Goal: Information Seeking & Learning: Find specific fact

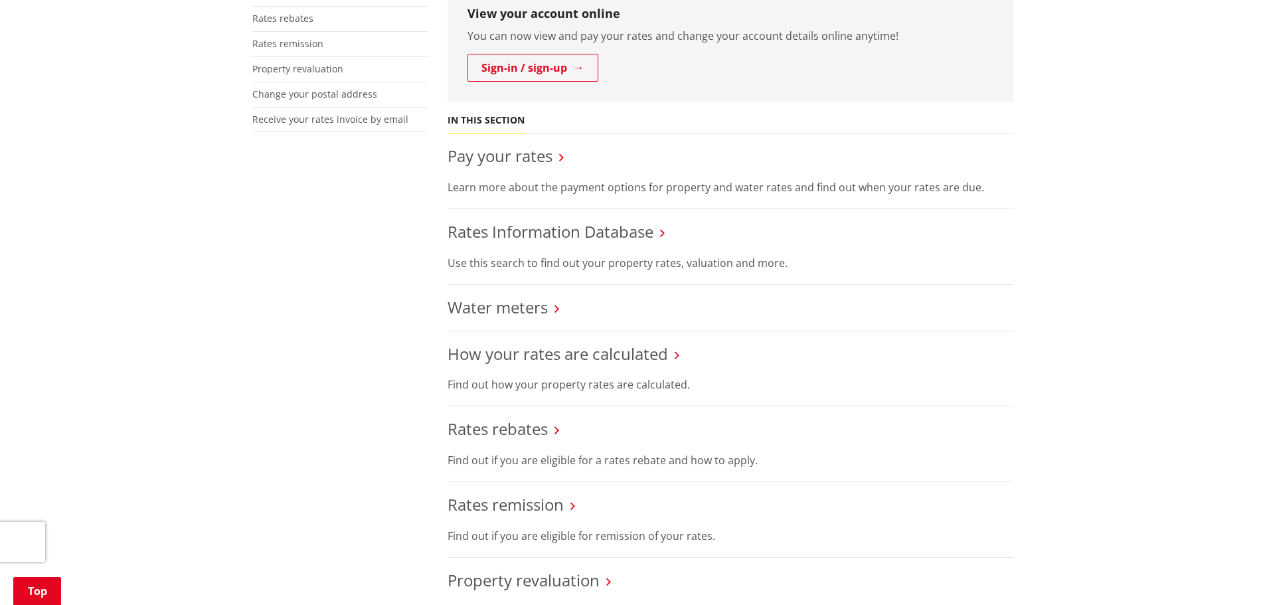
scroll to position [384, 0]
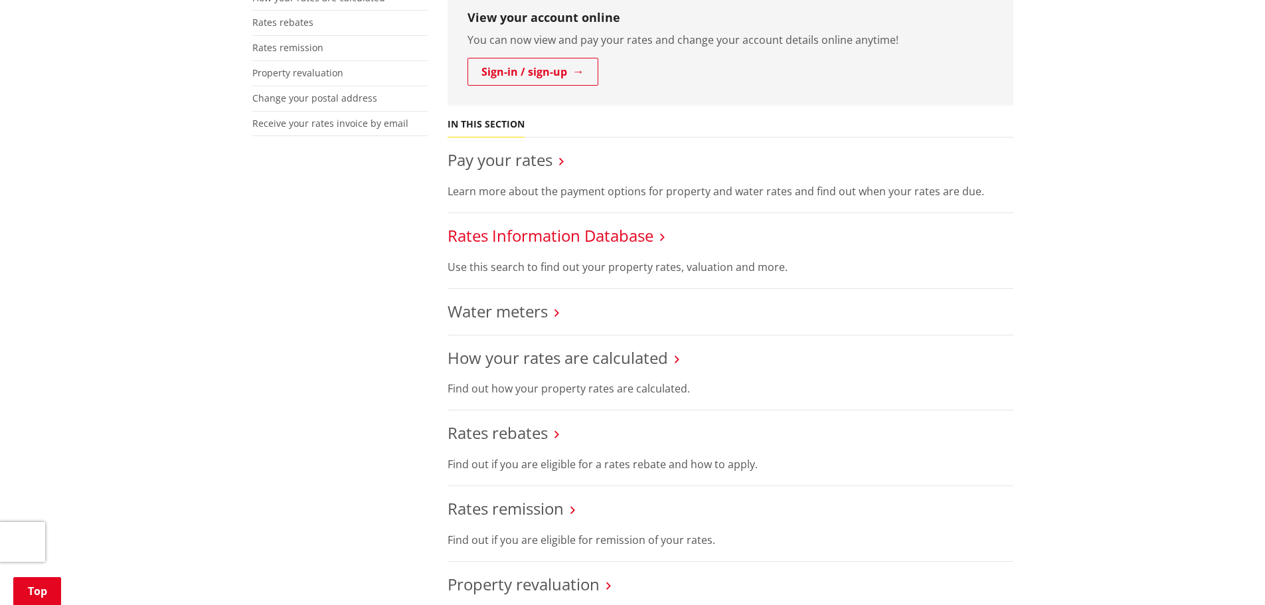
click at [544, 228] on link "Rates Information Database" at bounding box center [550, 235] width 206 height 22
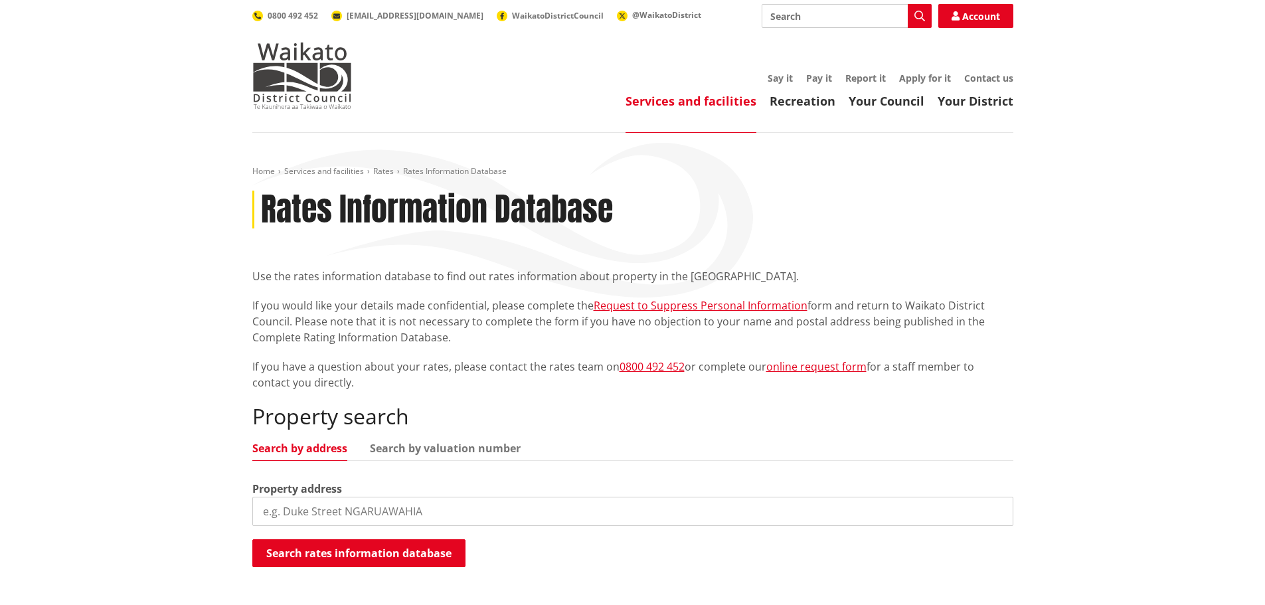
click at [364, 509] on input "search" at bounding box center [632, 511] width 761 height 29
click at [435, 447] on link "Search by valuation number" at bounding box center [445, 448] width 151 height 11
click at [418, 502] on input "search" at bounding box center [632, 511] width 761 height 29
paste input "04421-13501"
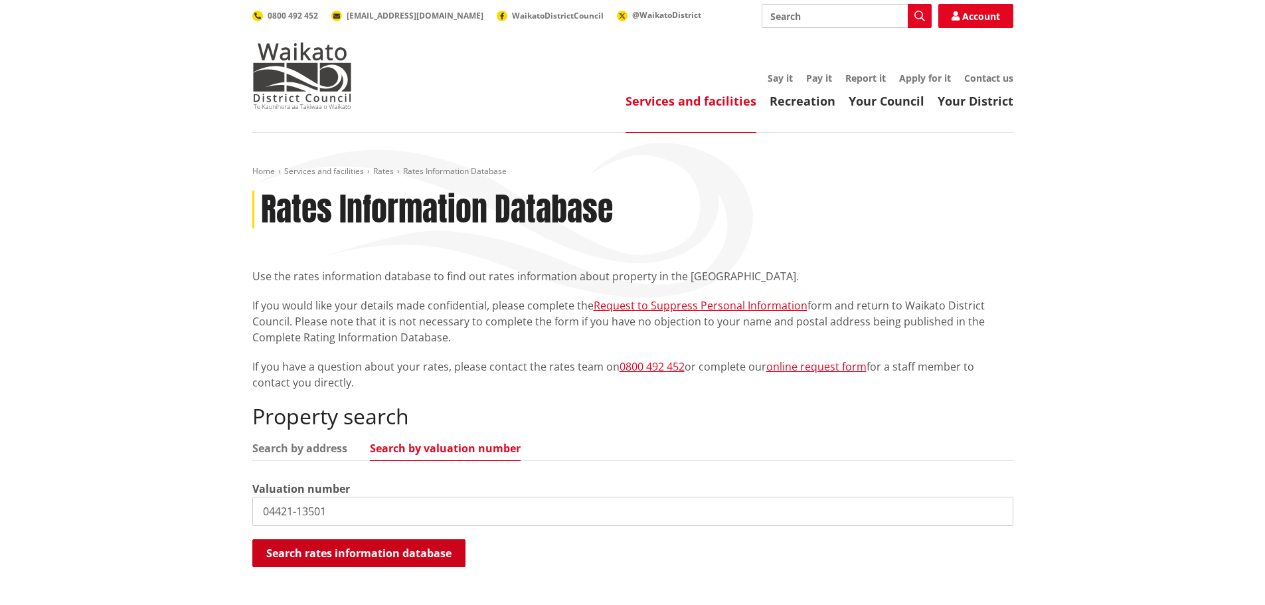
type input "04421-13501"
click at [390, 548] on button "Search rates information database" at bounding box center [358, 553] width 213 height 28
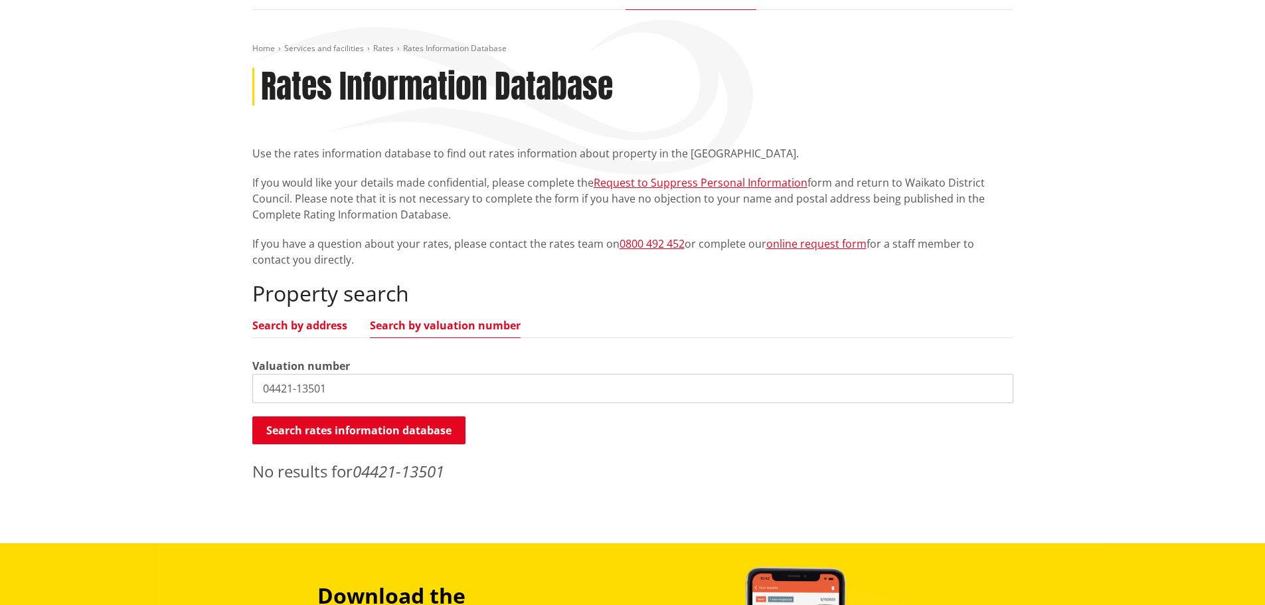
click at [309, 328] on link "Search by address" at bounding box center [299, 325] width 95 height 11
drag, startPoint x: 398, startPoint y: 379, endPoint x: 42, endPoint y: 360, distance: 355.6
click at [42, 360] on div "Home Services and facilities Rates Rates Information Database Rates Information…" at bounding box center [632, 276] width 1265 height 533
type input "193c"
click at [414, 331] on link "Search by valuation number" at bounding box center [445, 325] width 151 height 11
